Goal: Book appointment/travel/reservation

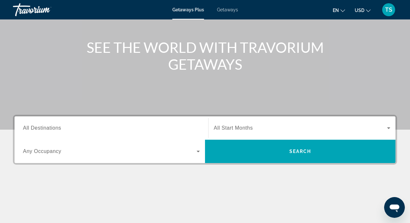
click at [319, 125] on span "Search widget" at bounding box center [300, 128] width 173 height 8
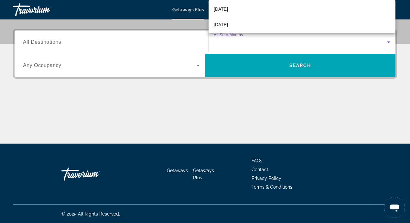
scroll to position [131, 0]
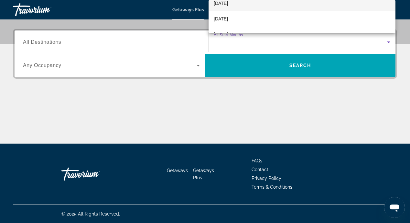
click at [228, 4] on span "[DATE]" at bounding box center [221, 3] width 14 height 8
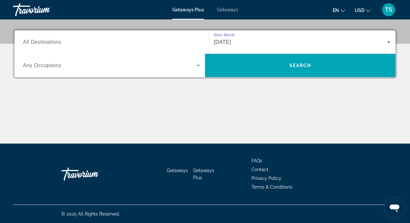
click at [196, 65] on icon "Search widget" at bounding box center [199, 65] width 8 height 8
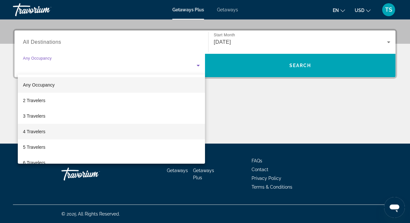
click at [49, 128] on mat-option "4 Travelers" at bounding box center [111, 132] width 187 height 16
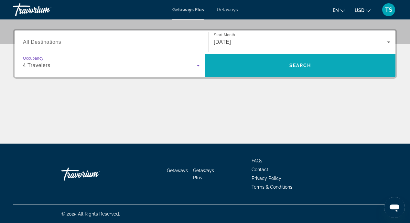
click at [313, 75] on span "Search" at bounding box center [300, 65] width 191 height 23
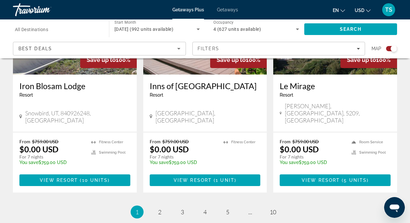
scroll to position [1068, 0]
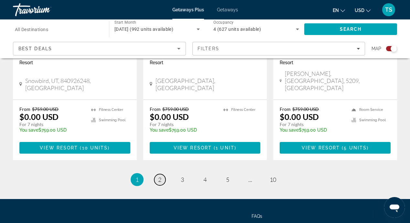
click at [160, 176] on span "2" at bounding box center [159, 179] width 3 height 7
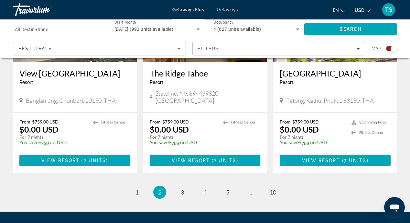
scroll to position [1036, 0]
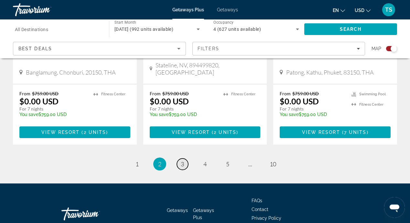
click at [183, 160] on span "3" at bounding box center [182, 163] width 3 height 7
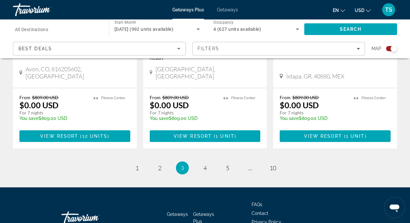
scroll to position [1084, 0]
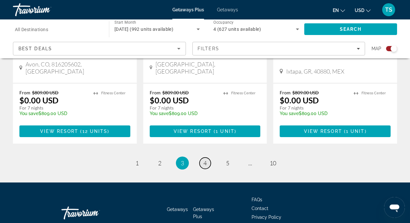
click at [207, 157] on link "page 4" at bounding box center [205, 162] width 11 height 11
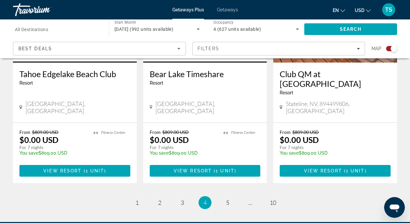
scroll to position [1054, 0]
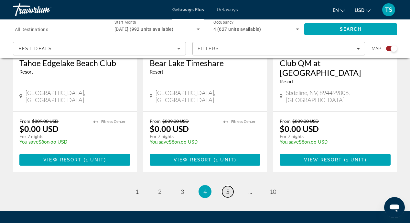
click at [228, 188] on span "5" at bounding box center [227, 191] width 3 height 7
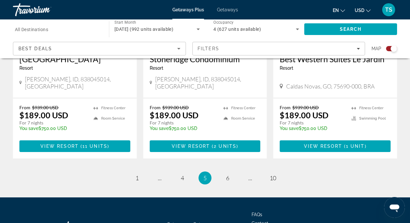
scroll to position [1064, 0]
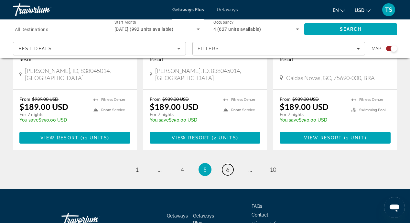
click at [229, 166] on span "6" at bounding box center [227, 169] width 3 height 7
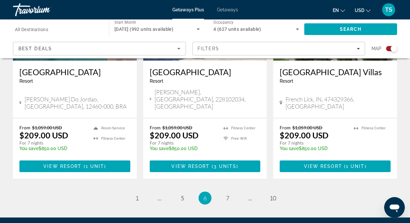
scroll to position [1074, 0]
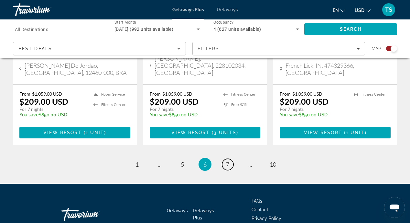
click at [229, 161] on span "7" at bounding box center [227, 164] width 3 height 7
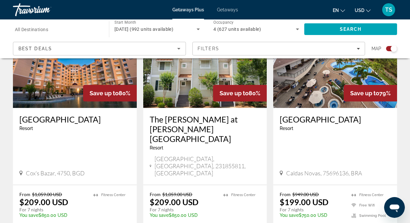
scroll to position [1048, 0]
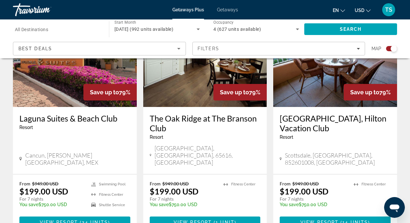
scroll to position [874, 0]
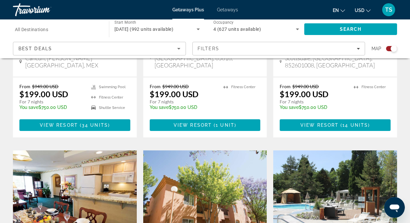
click at [35, 29] on span "All Destinations" at bounding box center [31, 29] width 33 height 5
click at [35, 29] on input "Destination All Destinations" at bounding box center [58, 30] width 86 height 8
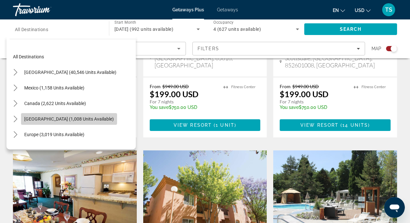
click at [36, 115] on span "Select destination: Caribbean & Atlantic Islands (1,008 units available)" at bounding box center [69, 119] width 96 height 16
type input "**********"
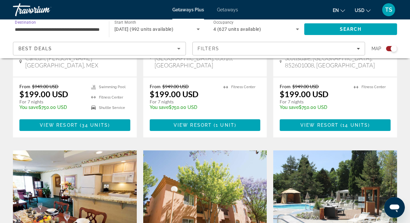
click at [183, 31] on div "[DATE] (992 units available)" at bounding box center [156, 29] width 82 height 8
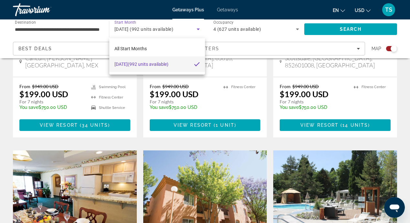
click at [196, 65] on mat-pseudo-checkbox at bounding box center [197, 64] width 6 height 6
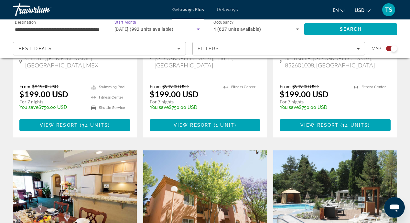
click at [200, 29] on icon "Search widget" at bounding box center [199, 29] width 8 height 8
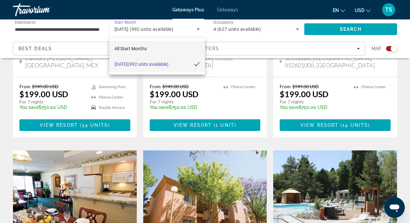
click at [146, 49] on span "All Start Months" at bounding box center [131, 48] width 32 height 5
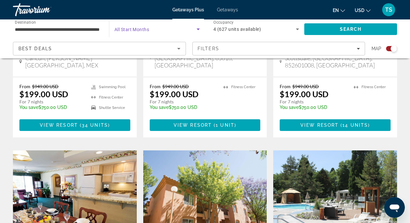
click at [138, 30] on span "All Start Months" at bounding box center [132, 29] width 35 height 5
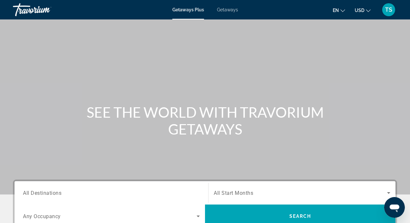
click at [389, 192] on icon "Search widget" at bounding box center [388, 193] width 3 height 2
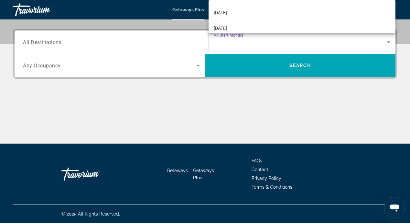
scroll to position [48, 0]
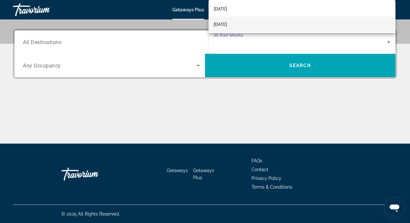
click at [227, 26] on span "[DATE]" at bounding box center [220, 24] width 13 height 8
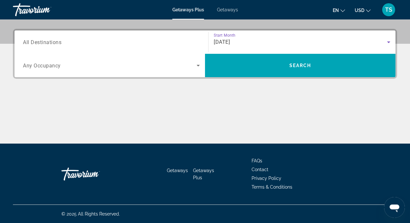
click at [178, 36] on div "Search widget" at bounding box center [111, 42] width 177 height 18
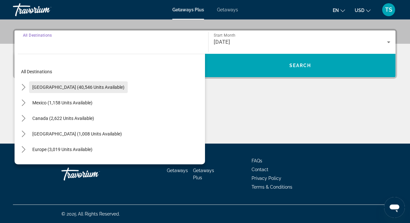
click at [43, 84] on span "Select destination: United States (40,546 units available)" at bounding box center [78, 87] width 99 height 16
type input "**********"
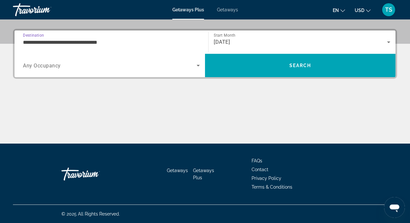
click at [198, 66] on icon "Search widget" at bounding box center [199, 65] width 8 height 8
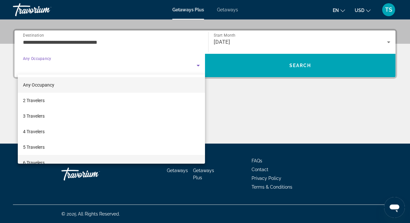
click at [33, 160] on span "6 Travelers" at bounding box center [34, 163] width 22 height 8
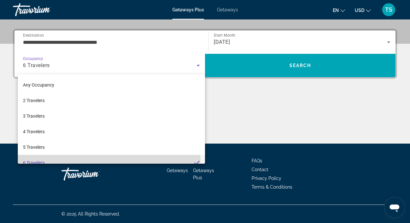
scroll to position [0, 0]
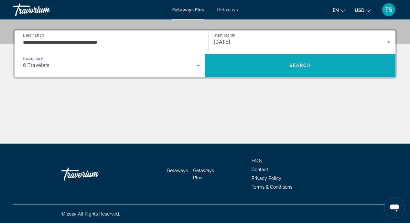
click at [282, 61] on span "Search" at bounding box center [300, 66] width 191 height 16
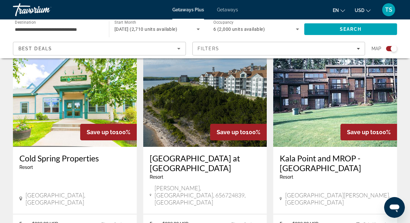
scroll to position [1003, 0]
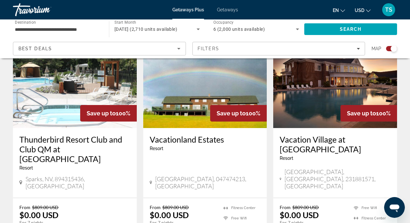
scroll to position [983, 0]
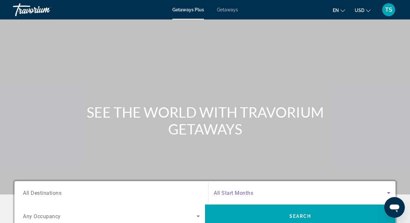
click at [390, 191] on icon "Search widget" at bounding box center [389, 193] width 8 height 8
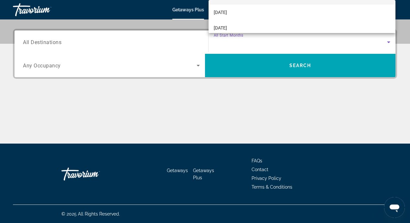
scroll to position [25, 0]
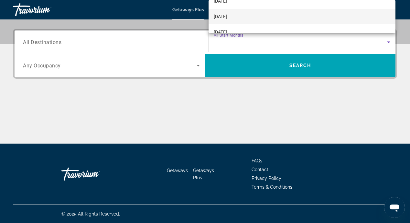
click at [227, 16] on span "[DATE]" at bounding box center [220, 17] width 13 height 8
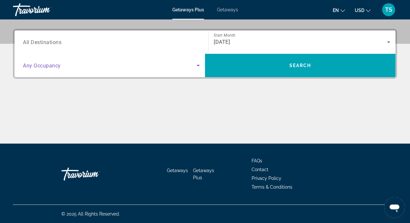
click at [198, 67] on icon "Search widget" at bounding box center [199, 65] width 8 height 8
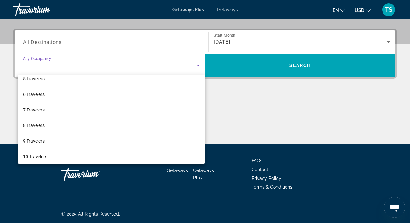
scroll to position [72, 0]
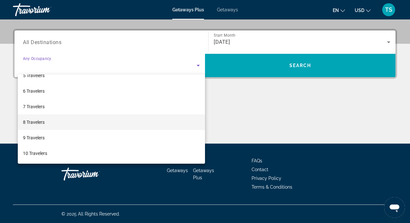
click at [106, 125] on mat-option "8 Travelers" at bounding box center [111, 122] width 187 height 16
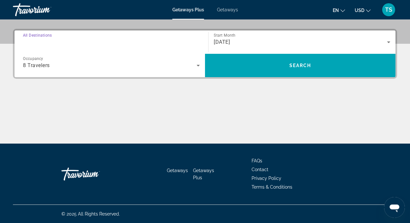
click at [151, 40] on input "Destination All Destinations" at bounding box center [111, 43] width 177 height 8
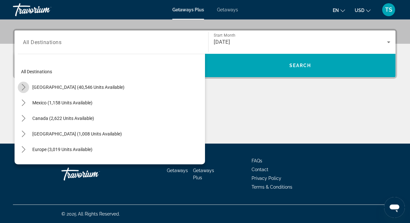
click at [26, 86] on icon "Toggle United States (40,546 units available) submenu" at bounding box center [23, 87] width 6 height 6
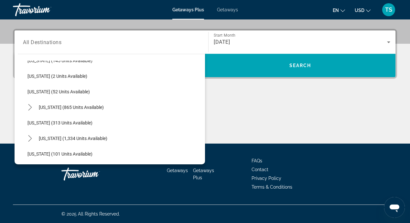
scroll to position [245, 0]
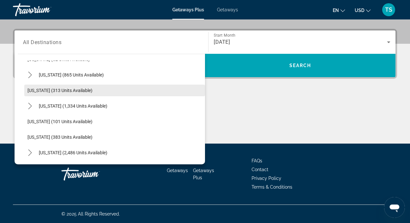
click at [66, 93] on span "[US_STATE] (313 units available)" at bounding box center [60, 90] width 65 height 5
type input "**********"
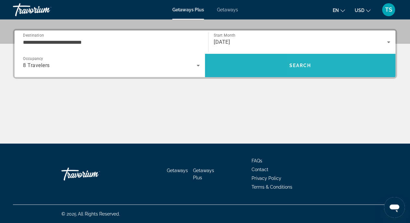
click at [318, 62] on span "Search" at bounding box center [300, 66] width 191 height 16
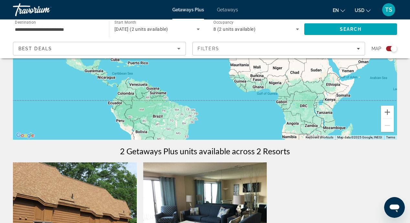
scroll to position [65, 0]
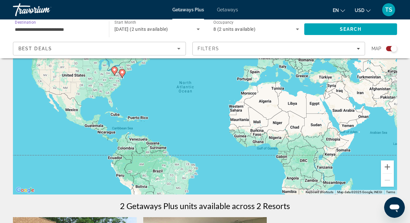
click at [67, 28] on input "**********" at bounding box center [58, 30] width 86 height 8
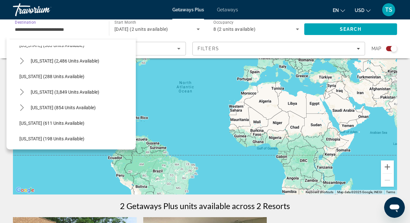
scroll to position [354, 0]
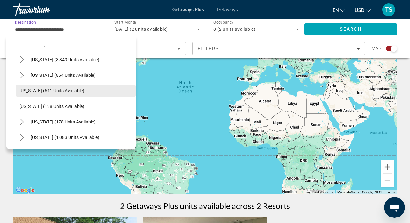
click at [43, 89] on span "[US_STATE] (611 units available)" at bounding box center [51, 90] width 65 height 5
type input "**********"
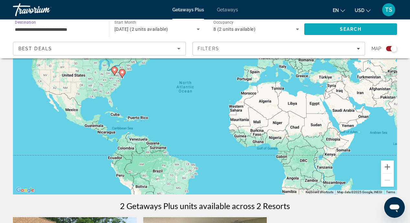
click at [325, 32] on span "Search" at bounding box center [351, 29] width 93 height 16
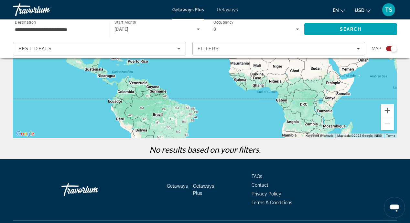
scroll to position [129, 0]
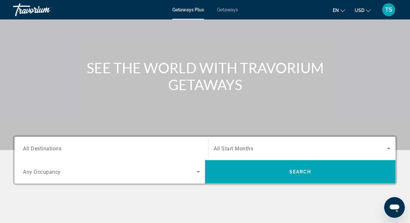
scroll to position [97, 0]
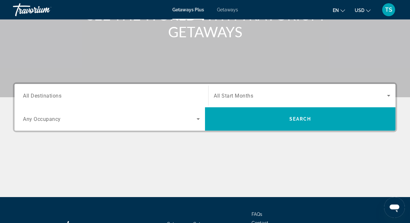
click at [393, 93] on icon "Search widget" at bounding box center [389, 96] width 8 height 8
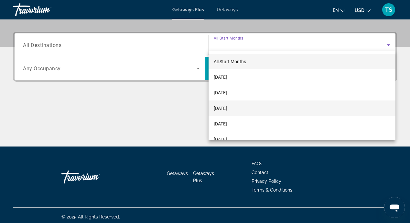
scroll to position [150, 0]
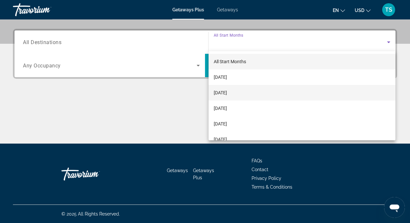
click at [256, 96] on mat-option "[DATE]" at bounding box center [302, 93] width 187 height 16
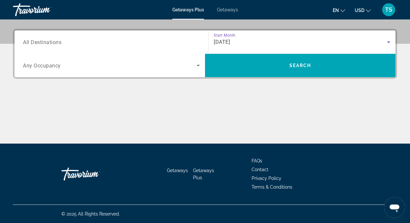
click at [197, 66] on icon "Search widget" at bounding box center [199, 65] width 8 height 8
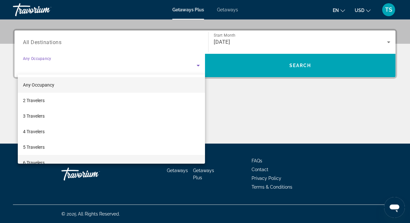
click at [37, 159] on span "6 Travelers" at bounding box center [34, 163] width 22 height 8
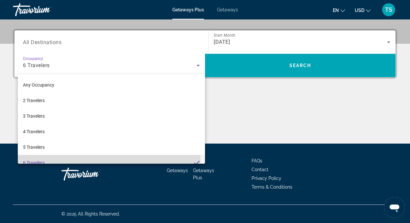
scroll to position [7, 0]
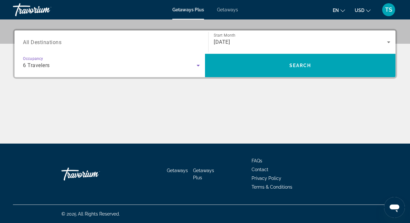
click at [124, 42] on input "Destination All Destinations" at bounding box center [111, 43] width 177 height 8
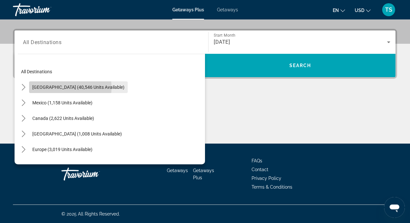
click at [66, 87] on span "[GEOGRAPHIC_DATA] (40,546 units available)" at bounding box center [78, 86] width 92 height 5
type input "**********"
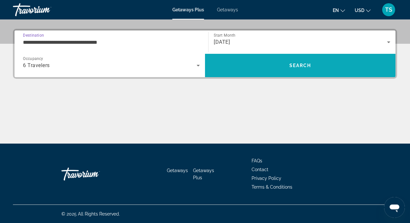
click at [325, 67] on span "Search" at bounding box center [300, 66] width 191 height 16
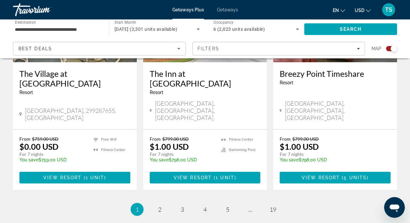
scroll to position [1036, 0]
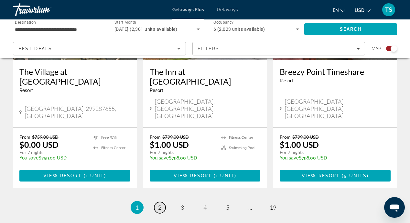
click at [162, 202] on link "page 2" at bounding box center [159, 207] width 11 height 11
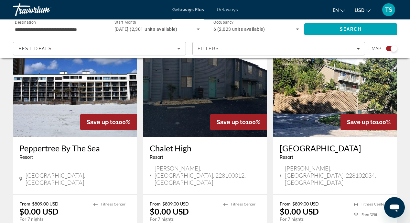
scroll to position [1036, 0]
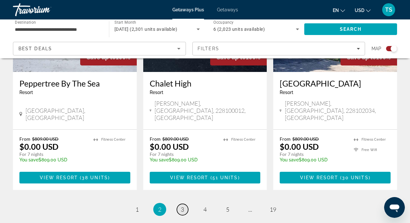
click at [184, 204] on link "page 3" at bounding box center [182, 209] width 11 height 11
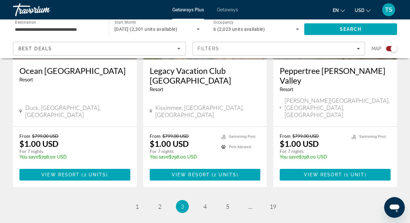
scroll to position [1068, 0]
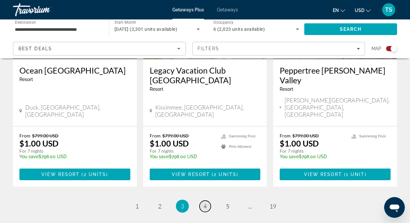
click at [206, 202] on span "4" at bounding box center [205, 205] width 3 height 7
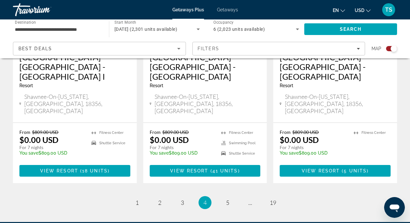
scroll to position [1093, 0]
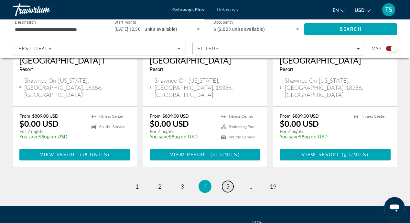
click at [228, 183] on span "5" at bounding box center [227, 186] width 3 height 7
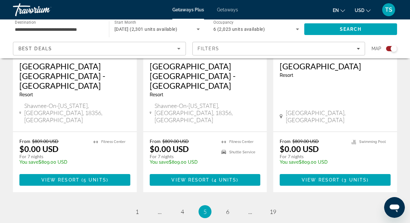
scroll to position [1068, 0]
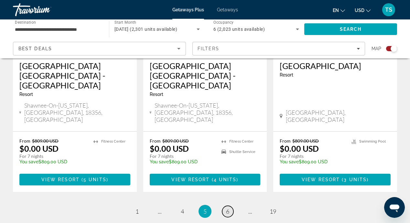
click at [228, 207] on span "6" at bounding box center [227, 210] width 3 height 7
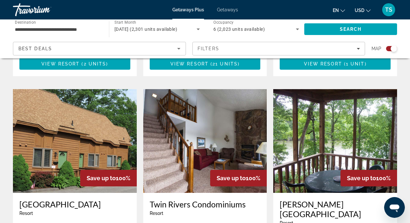
scroll to position [453, 0]
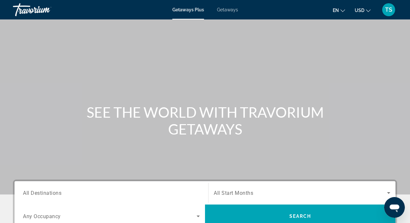
click at [228, 8] on span "Getaways" at bounding box center [227, 9] width 21 height 5
click at [197, 10] on span "Getaways Plus" at bounding box center [188, 9] width 31 height 5
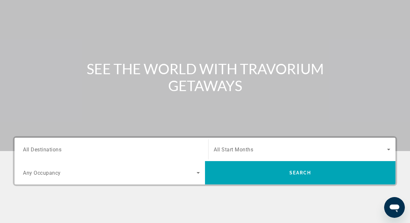
scroll to position [97, 0]
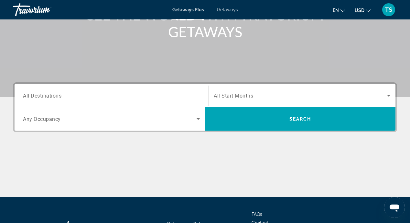
click at [388, 95] on icon "Search widget" at bounding box center [389, 96] width 8 height 8
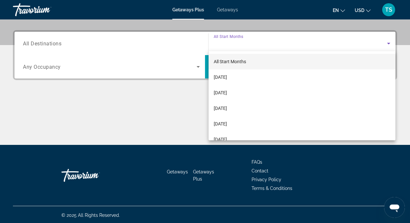
scroll to position [150, 0]
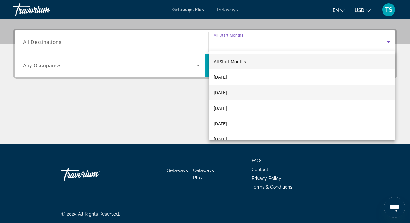
click at [227, 91] on span "[DATE]" at bounding box center [220, 93] width 13 height 8
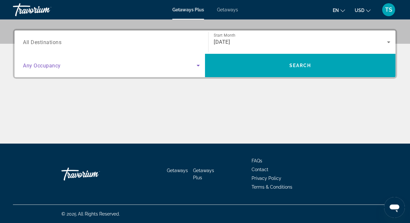
click at [197, 65] on icon "Search widget" at bounding box center [198, 66] width 3 height 2
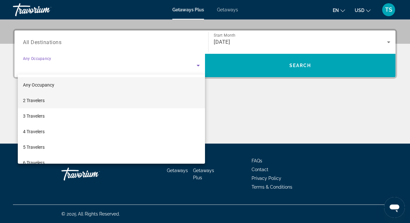
click at [94, 100] on mat-option "2 Travelers" at bounding box center [111, 101] width 187 height 16
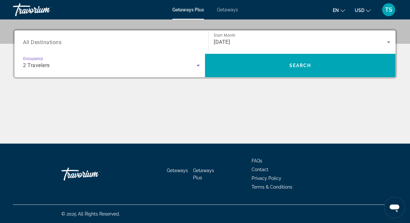
click at [169, 42] on input "Destination All Destinations" at bounding box center [111, 43] width 177 height 8
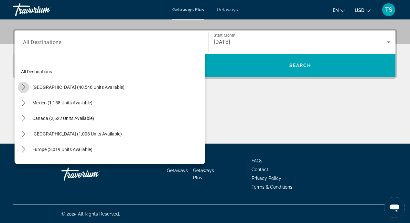
click at [25, 86] on icon "Toggle United States (40,546 units available) submenu" at bounding box center [23, 87] width 6 height 6
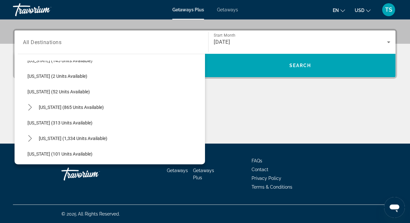
scroll to position [245, 0]
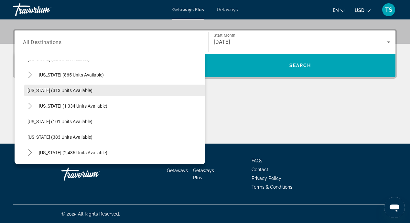
click at [69, 93] on span "[US_STATE] (313 units available)" at bounding box center [60, 90] width 65 height 5
type input "**********"
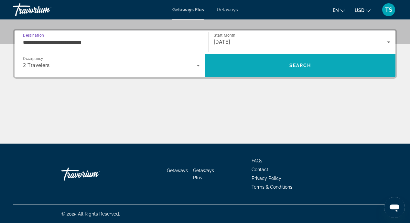
click at [318, 64] on span "Search" at bounding box center [300, 66] width 191 height 16
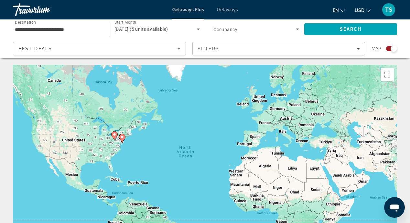
click at [395, 48] on div "Search widget" at bounding box center [394, 48] width 6 height 6
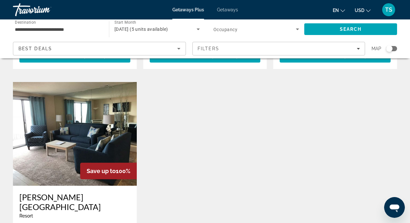
scroll to position [227, 0]
